Goal: Task Accomplishment & Management: Use online tool/utility

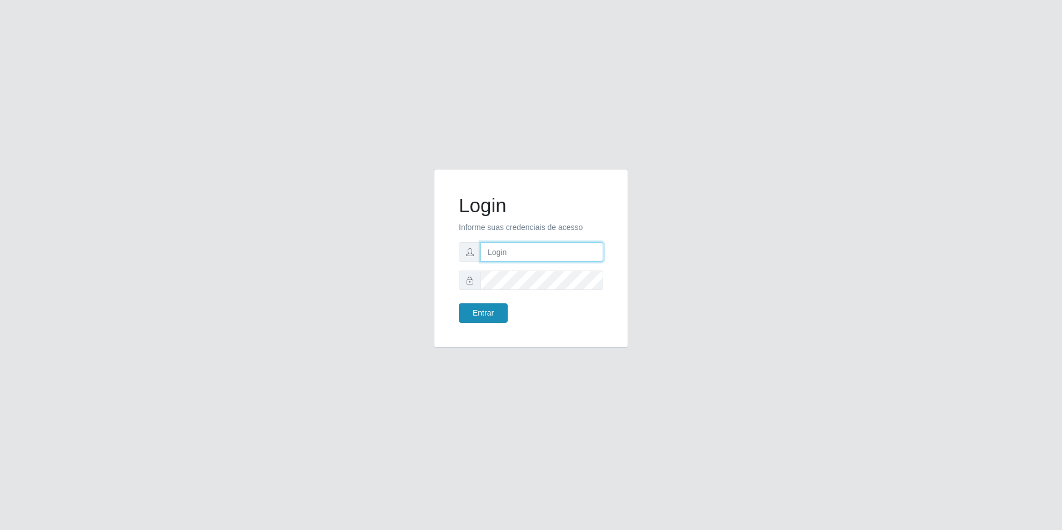
type input "[EMAIL_ADDRESS][DOMAIN_NAME]"
click at [481, 317] on button "Entrar" at bounding box center [483, 312] width 49 height 19
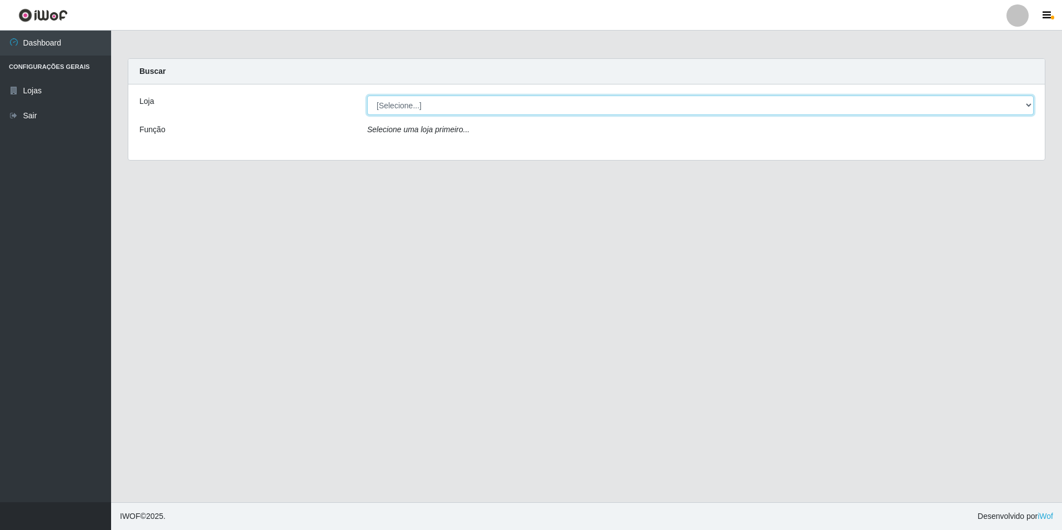
click at [465, 101] on select "[Selecione...] Extrabom - Loja 57 Anchieta" at bounding box center [700, 105] width 666 height 19
select select "470"
click at [367, 96] on select "[Selecione...] Extrabom - Loja 57 Anchieta" at bounding box center [700, 105] width 666 height 19
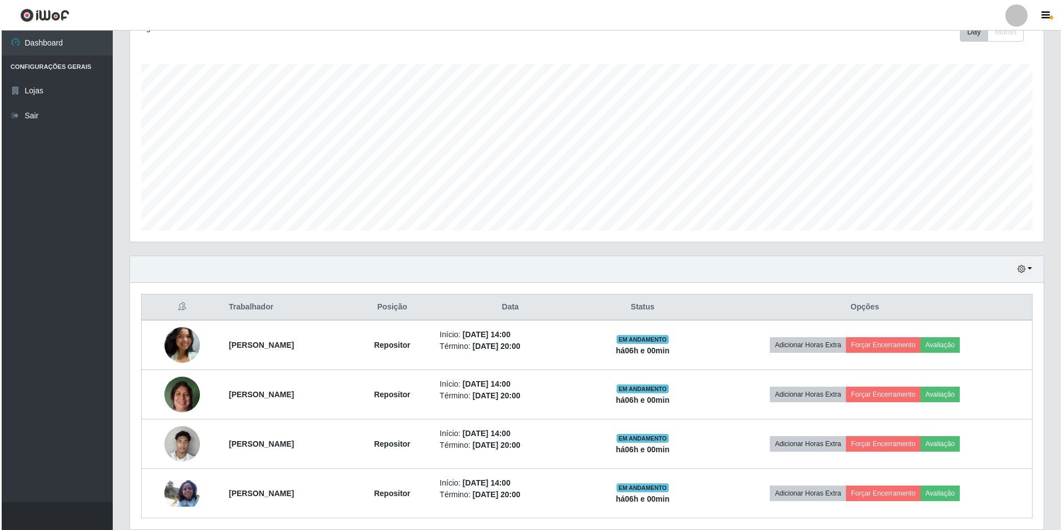
scroll to position [208, 0]
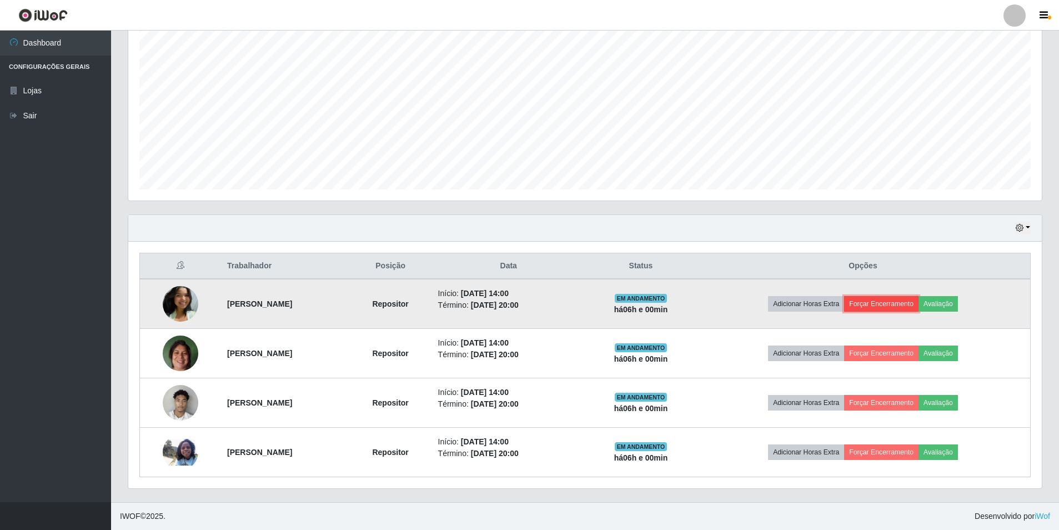
click at [886, 305] on button "Forçar Encerramento" at bounding box center [881, 304] width 74 height 16
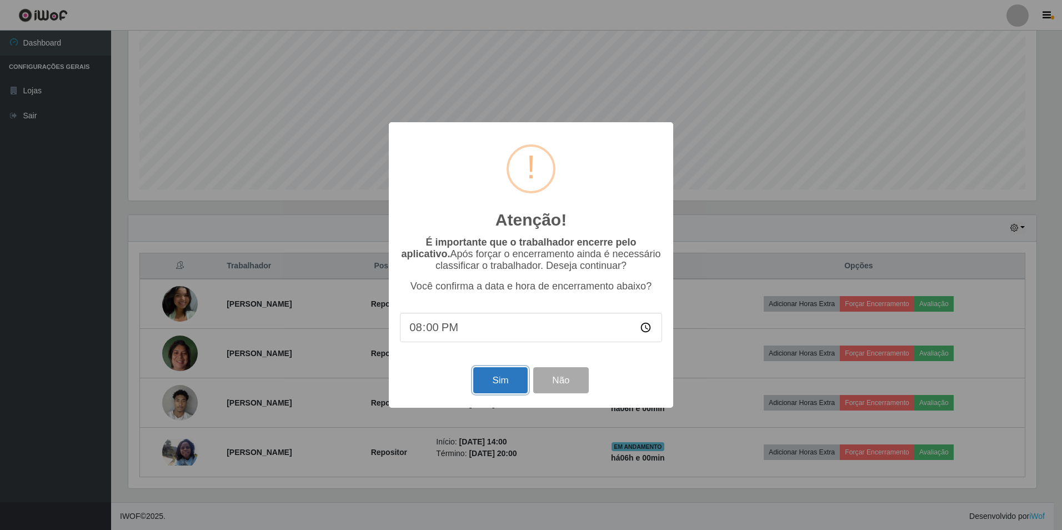
click at [515, 376] on button "Sim" at bounding box center [500, 380] width 54 height 26
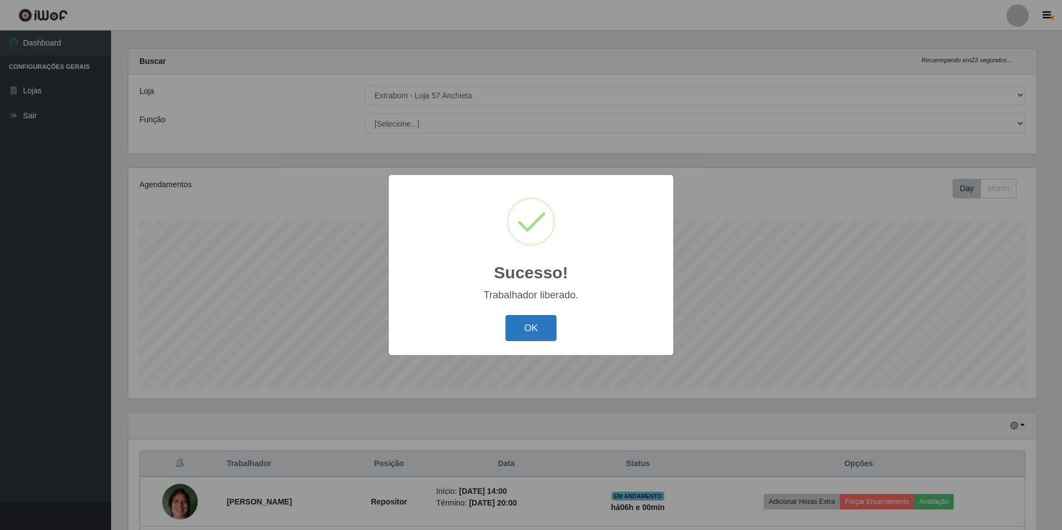
click at [532, 333] on button "OK" at bounding box center [531, 328] width 52 height 26
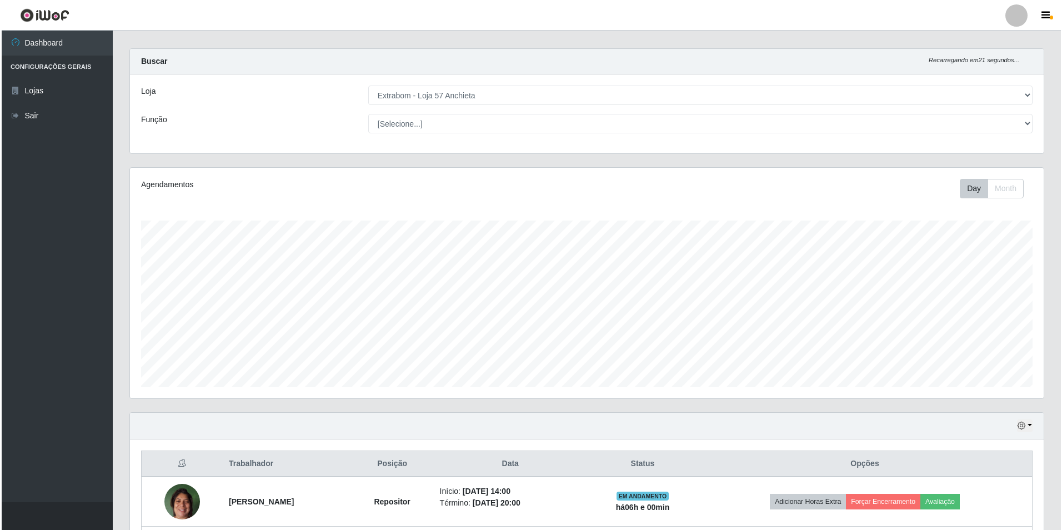
scroll to position [158, 0]
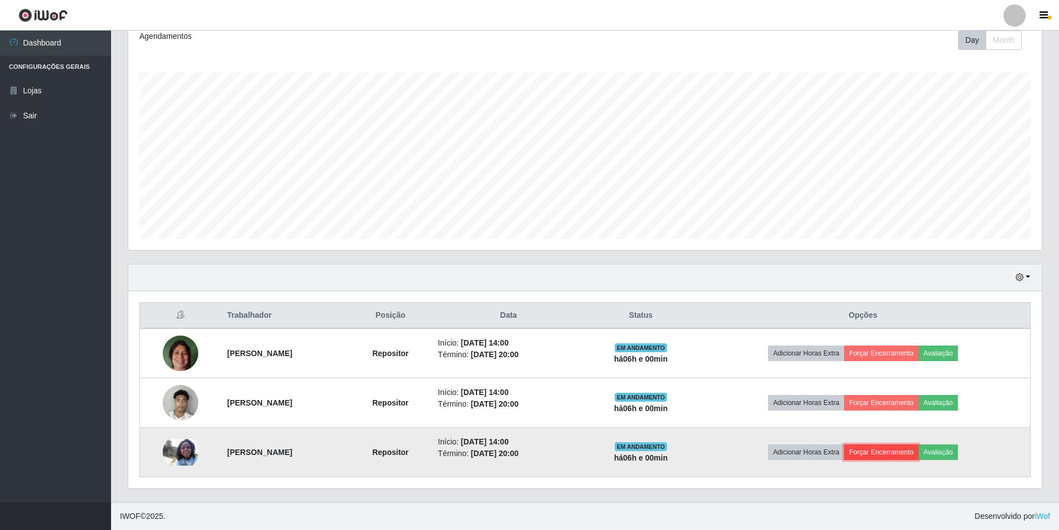
click at [910, 450] on button "Forçar Encerramento" at bounding box center [881, 452] width 74 height 16
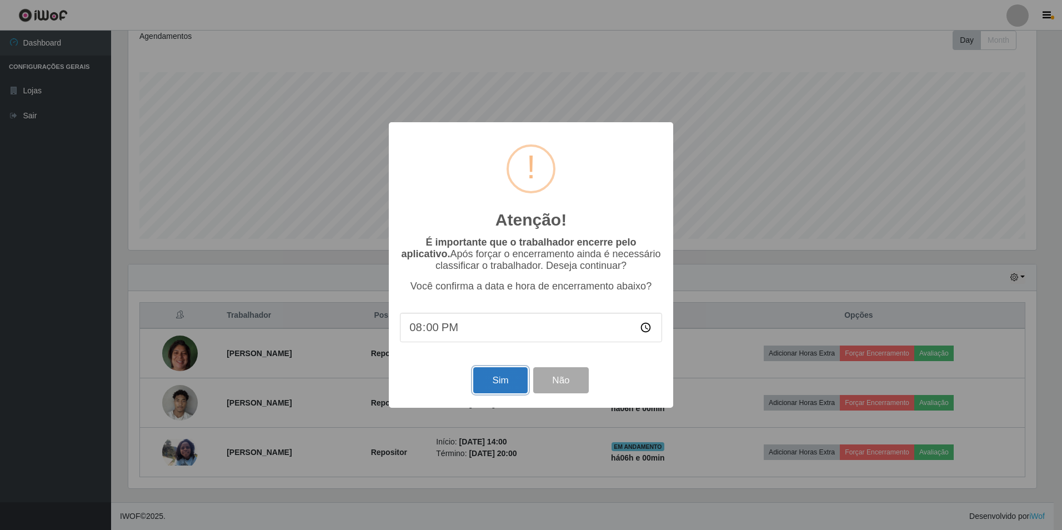
click at [489, 384] on button "Sim" at bounding box center [500, 380] width 54 height 26
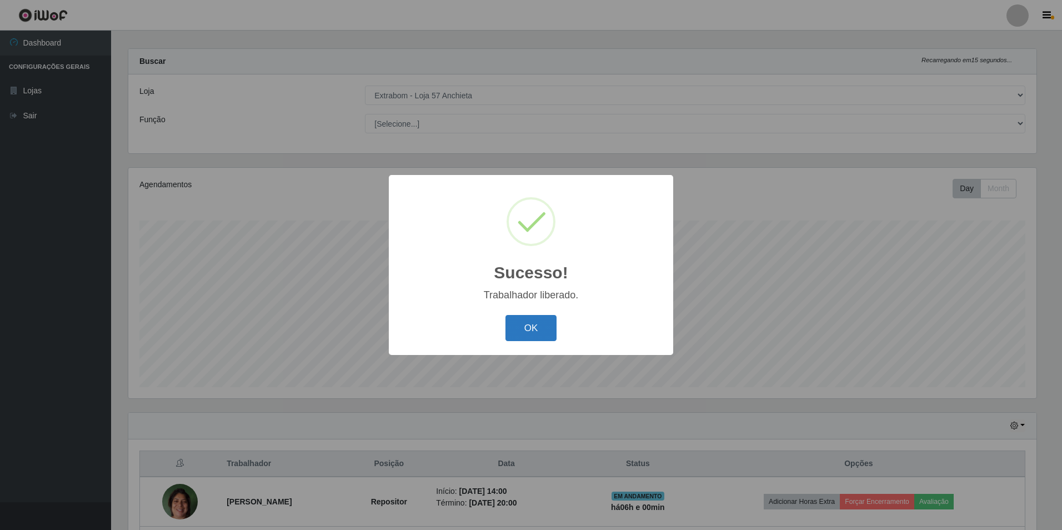
click at [534, 333] on button "OK" at bounding box center [531, 328] width 52 height 26
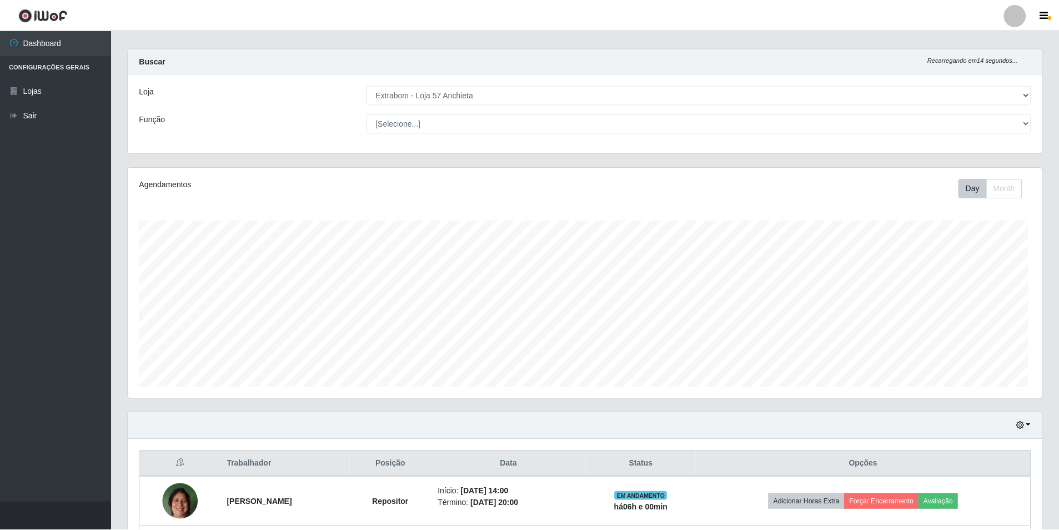
scroll to position [230, 913]
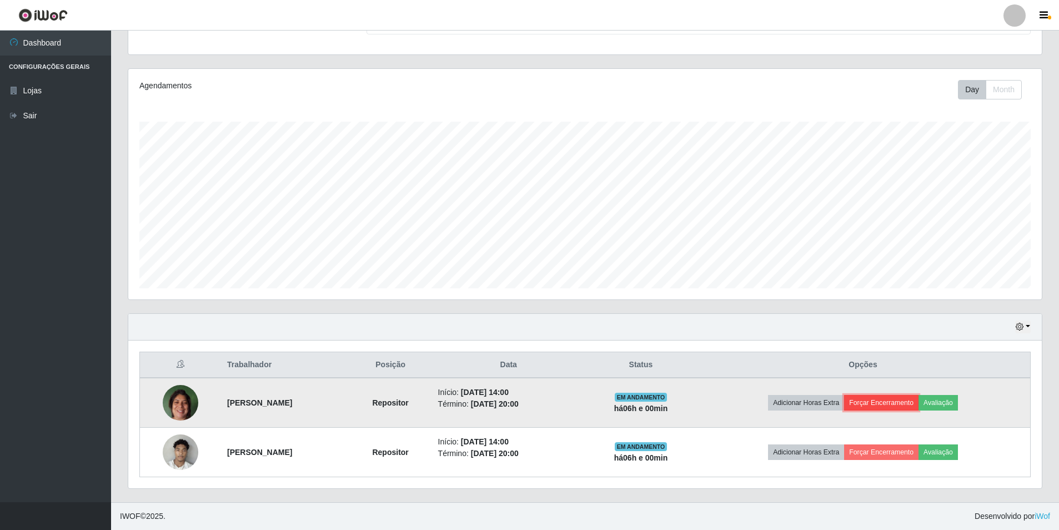
click at [918, 400] on button "Forçar Encerramento" at bounding box center [881, 403] width 74 height 16
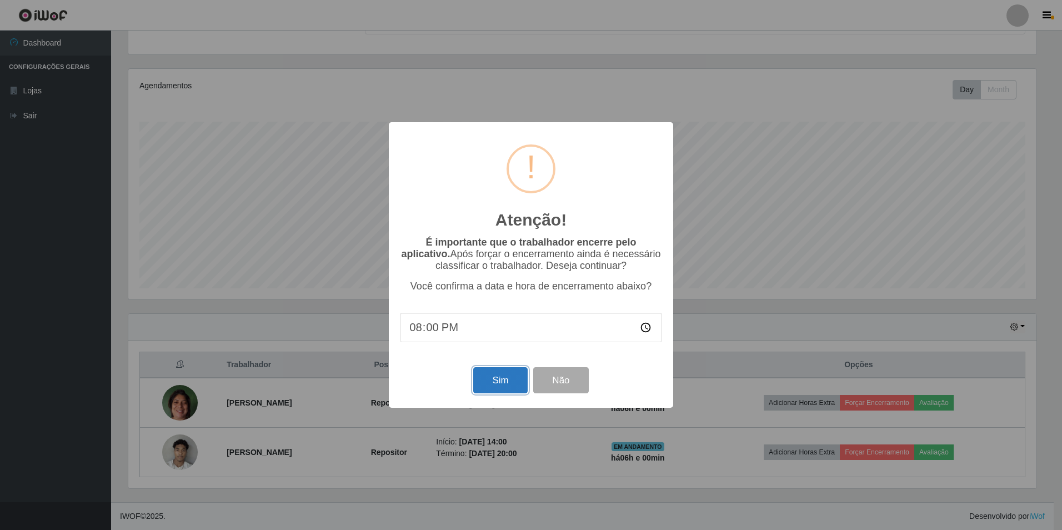
click at [492, 377] on button "Sim" at bounding box center [500, 380] width 54 height 26
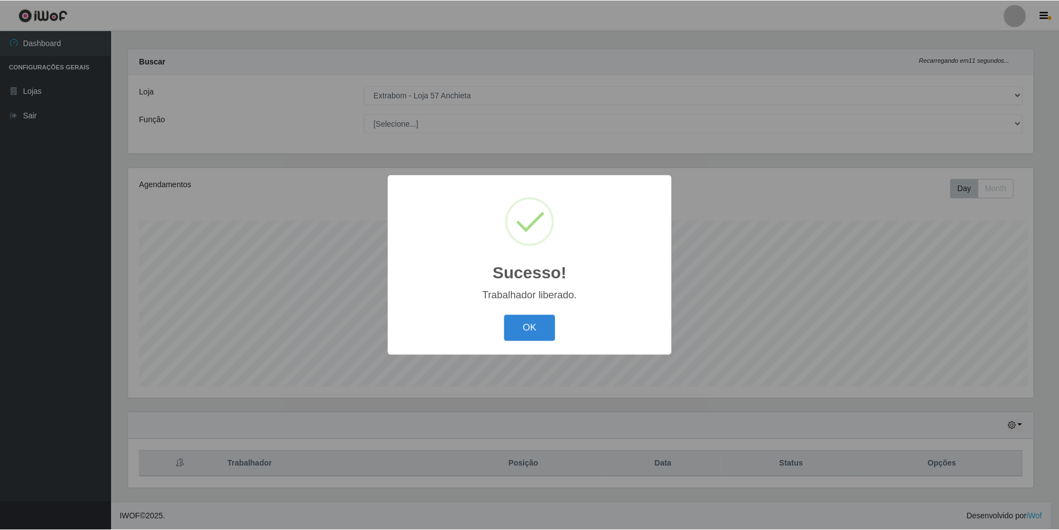
scroll to position [0, 0]
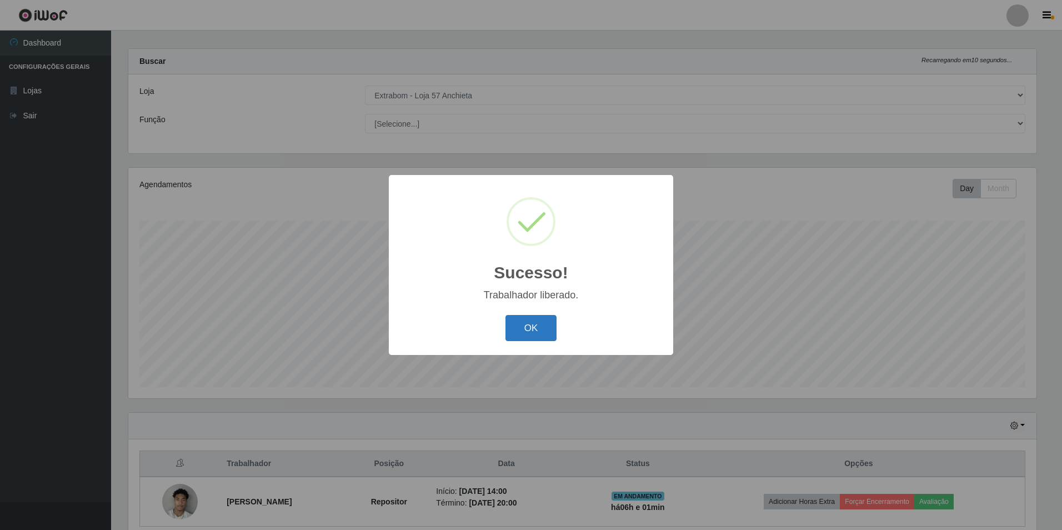
click at [524, 323] on button "OK" at bounding box center [531, 328] width 52 height 26
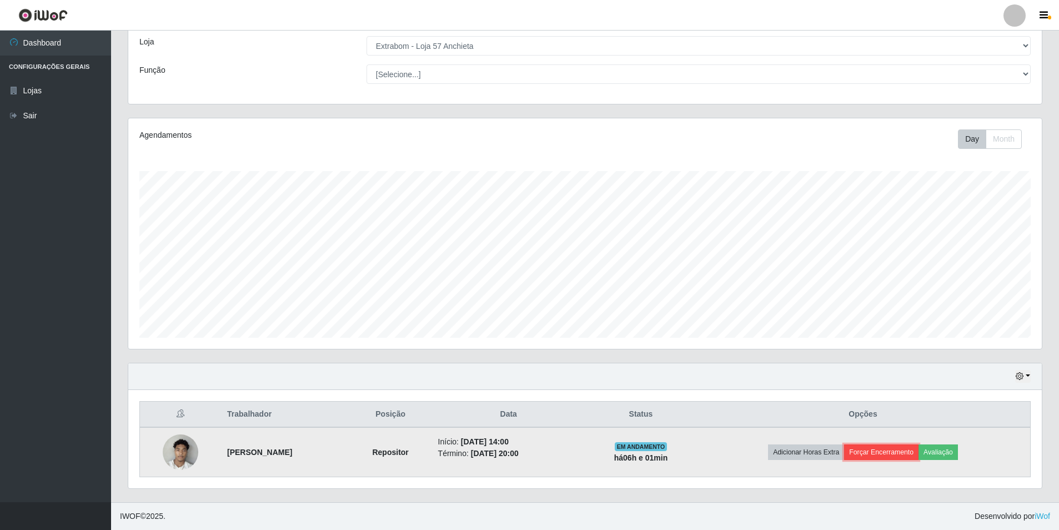
click at [895, 454] on button "Forçar Encerramento" at bounding box center [881, 452] width 74 height 16
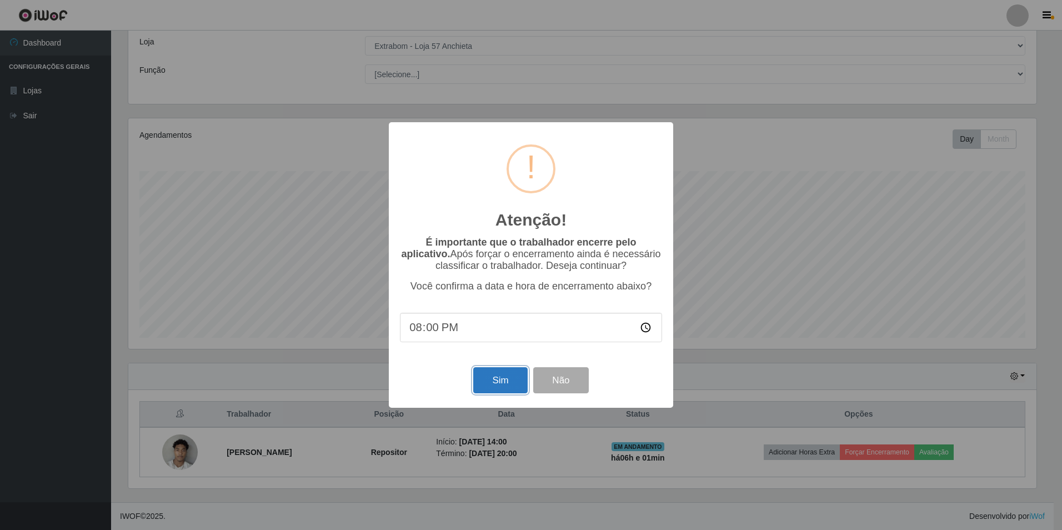
click at [496, 380] on button "Sim" at bounding box center [500, 380] width 54 height 26
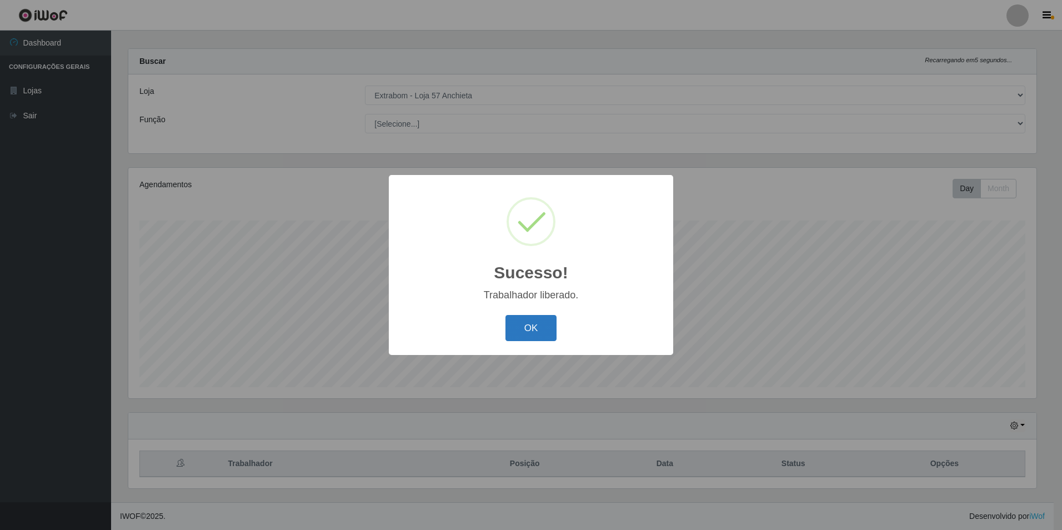
click at [534, 330] on button "OK" at bounding box center [531, 328] width 52 height 26
